Goal: Task Accomplishment & Management: Use online tool/utility

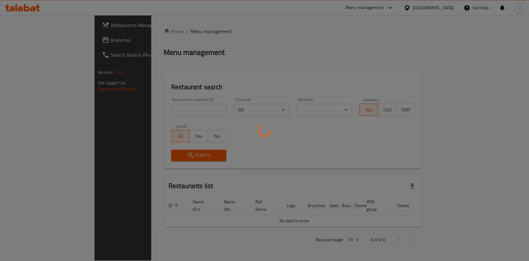
click at [143, 108] on div at bounding box center [264, 130] width 529 height 261
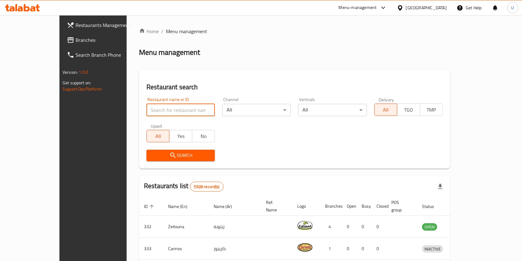
click at [151, 109] on input "search" at bounding box center [180, 110] width 68 height 12
click at [172, 156] on span "Search" at bounding box center [180, 155] width 59 height 8
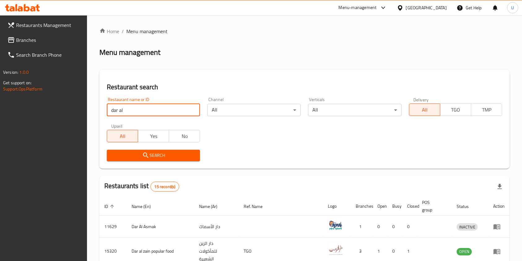
click at [139, 110] on input "dar al" at bounding box center [153, 110] width 93 height 12
type input "dar al za"
click button "Search" at bounding box center [153, 155] width 93 height 11
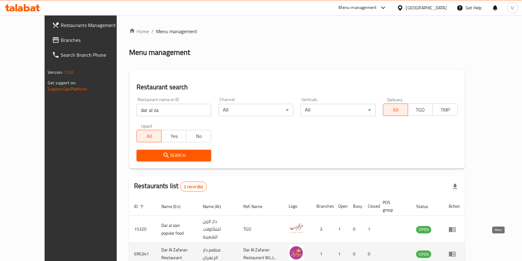
click at [455, 253] on icon "enhanced table" at bounding box center [454, 254] width 2 height 2
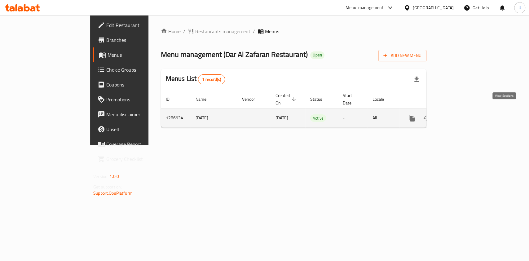
click at [459, 115] on icon "enhanced table" at bounding box center [456, 118] width 6 height 6
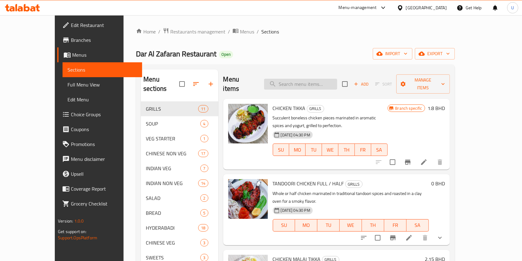
click at [326, 79] on input "search" at bounding box center [300, 84] width 73 height 11
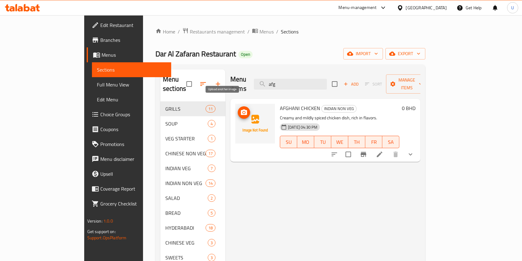
click at [243, 111] on circle "upload picture" at bounding box center [244, 112] width 2 height 2
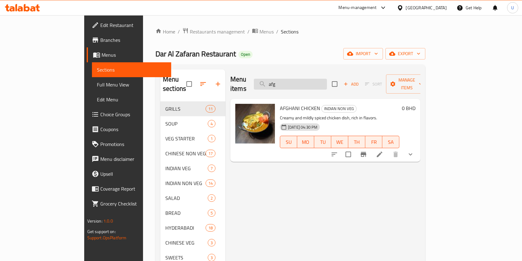
click at [311, 81] on input "afg" at bounding box center [290, 84] width 73 height 11
type input "a"
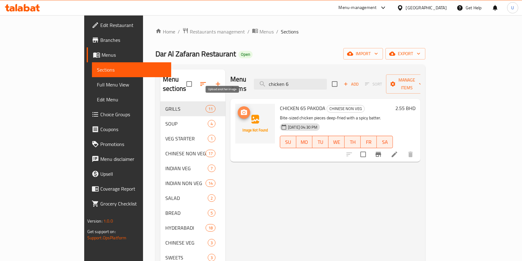
click at [241, 109] on icon "upload picture" at bounding box center [244, 112] width 6 height 6
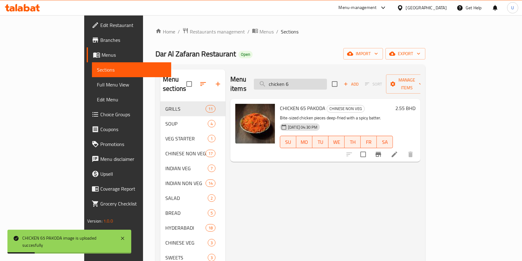
click at [327, 80] on input "chicken 6" at bounding box center [290, 84] width 73 height 11
type input "c"
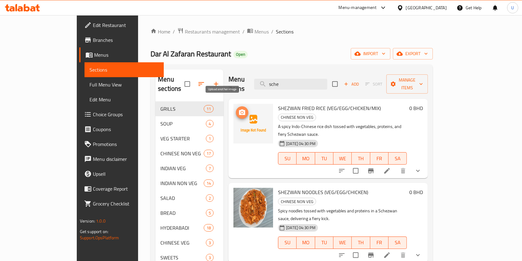
click at [241, 111] on circle "upload picture" at bounding box center [242, 112] width 2 height 2
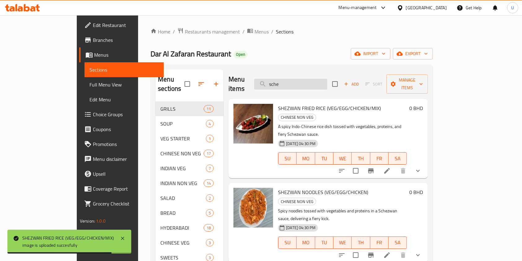
click at [323, 79] on input "sche" at bounding box center [290, 84] width 73 height 11
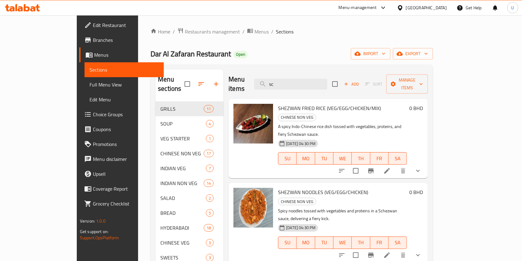
type input "s"
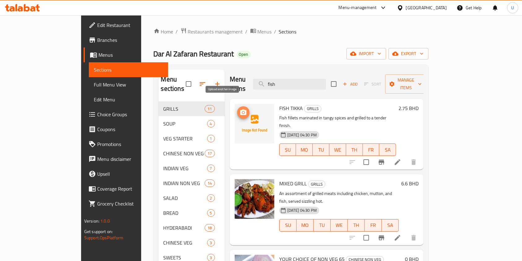
click at [240, 109] on icon "upload picture" at bounding box center [243, 112] width 6 height 6
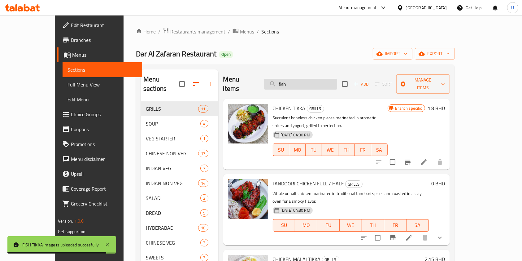
click at [312, 79] on input "fish" at bounding box center [300, 84] width 73 height 11
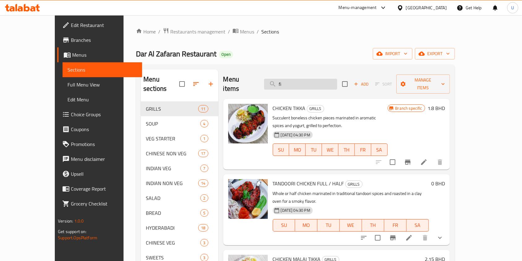
type input "f"
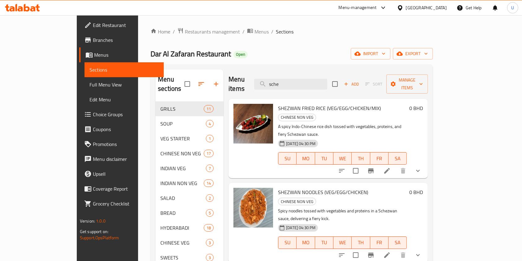
type input "sche"
